Goal: Information Seeking & Learning: Learn about a topic

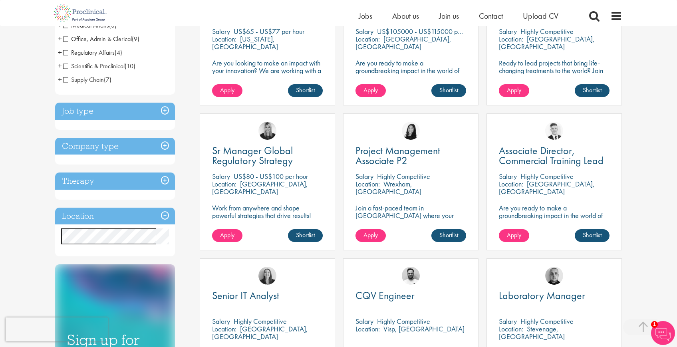
scroll to position [213, 0]
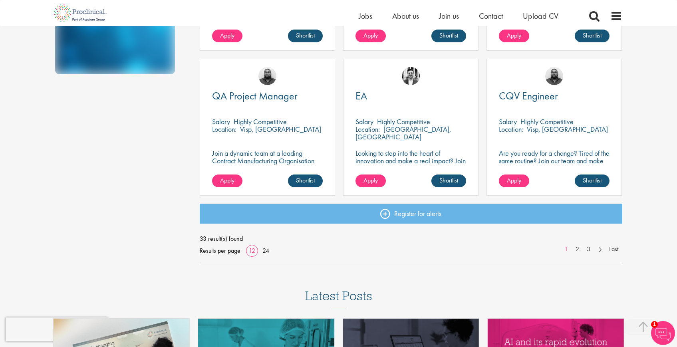
scroll to position [555, 0]
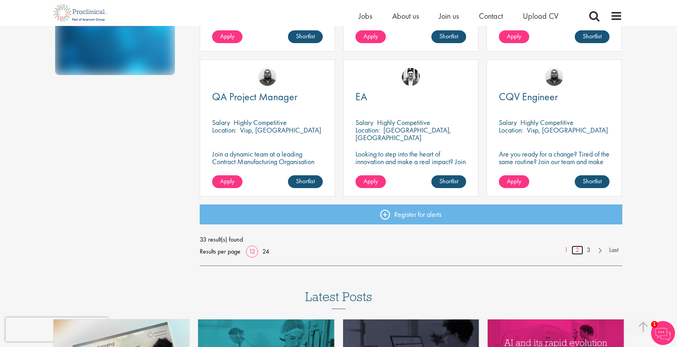
click at [577, 253] on link "2" at bounding box center [577, 250] width 12 height 9
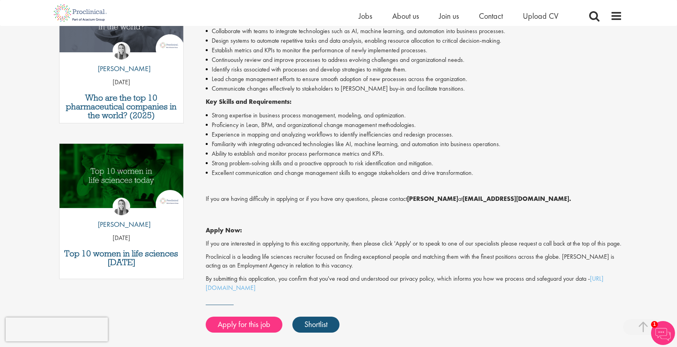
scroll to position [303, 0]
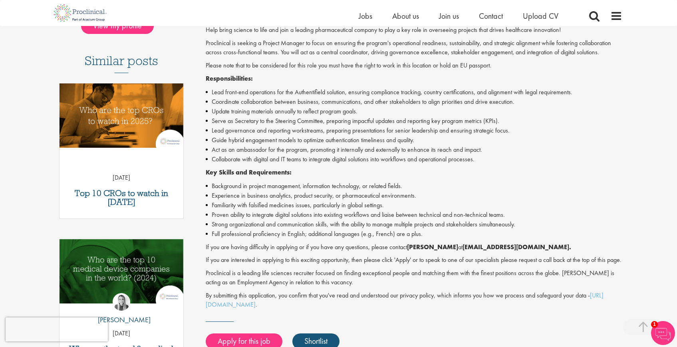
scroll to position [205, 0]
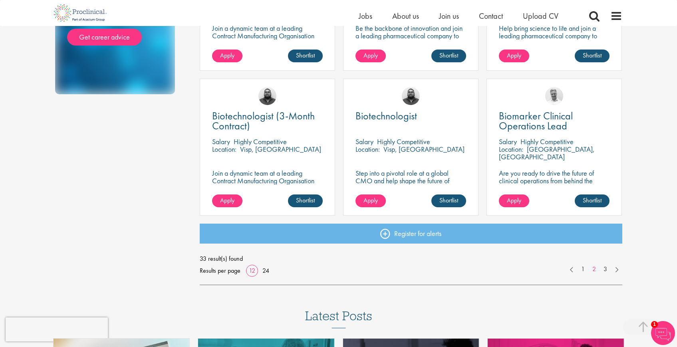
scroll to position [538, 0]
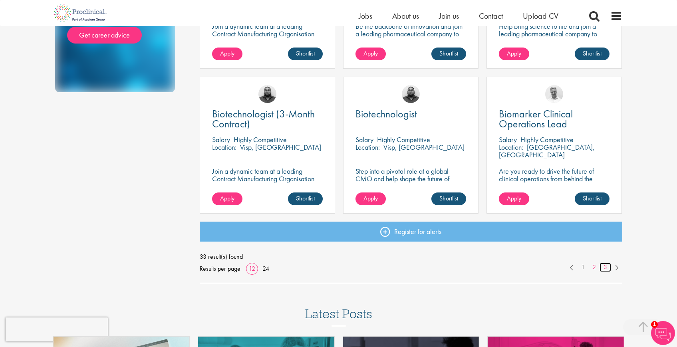
click at [607, 267] on link "3" at bounding box center [605, 267] width 12 height 9
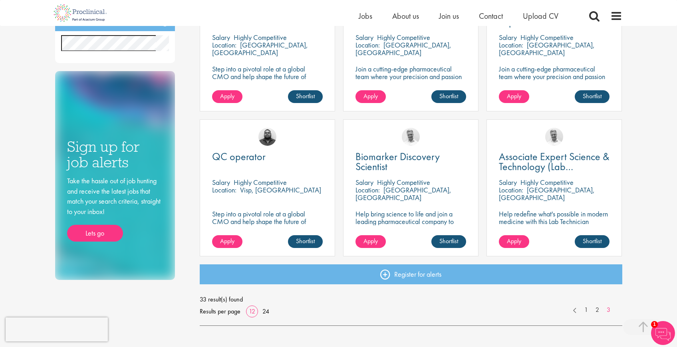
scroll to position [351, 0]
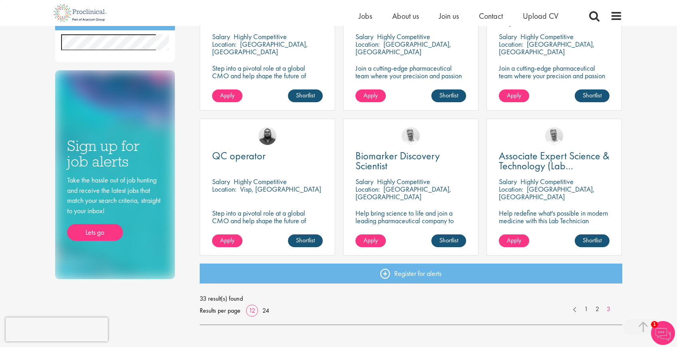
drag, startPoint x: 264, startPoint y: 181, endPoint x: 543, endPoint y: 0, distance: 331.7
click at [0, 0] on body "This website uses cookies. By continuing to use this site, you are giving your …" at bounding box center [338, 147] width 677 height 997
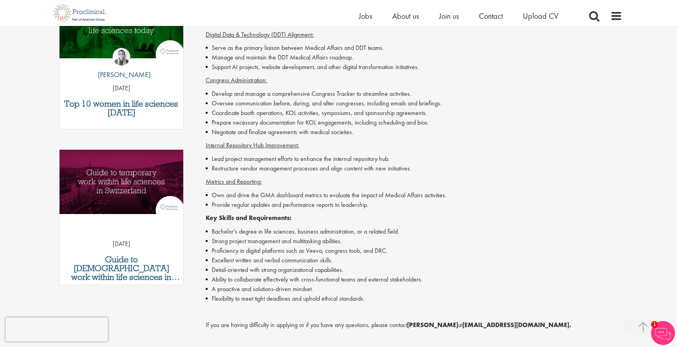
scroll to position [347, 0]
